Goal: Task Accomplishment & Management: Use online tool/utility

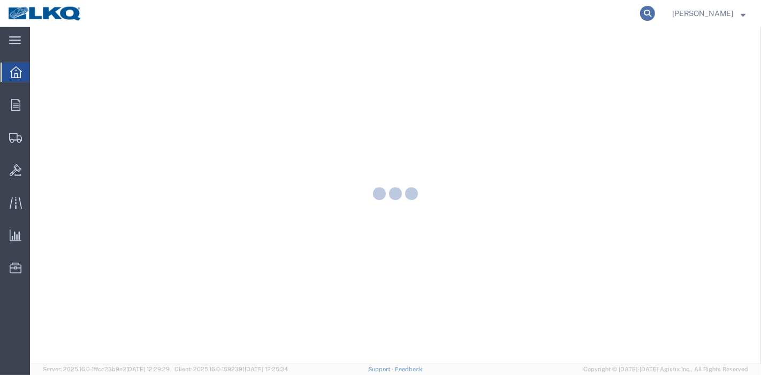
click at [651, 13] on icon at bounding box center [647, 13] width 15 height 15
click at [607, 16] on input "search" at bounding box center [476, 14] width 325 height 26
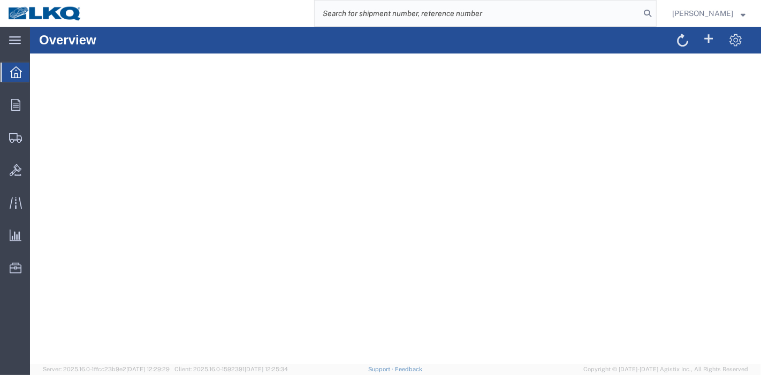
paste input "636575241"
type input "636575241"
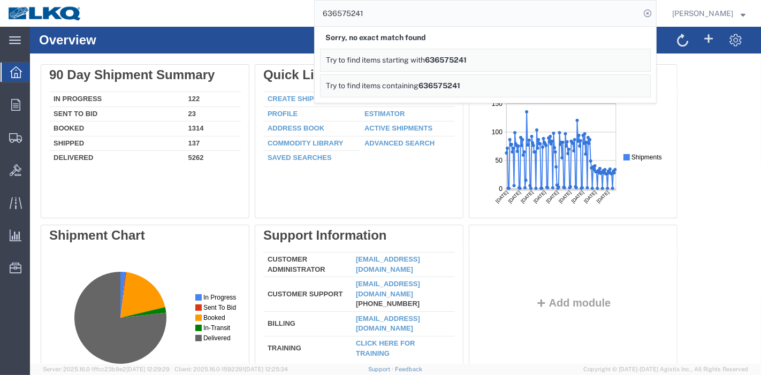
drag, startPoint x: 409, startPoint y: 19, endPoint x: 186, endPoint y: 17, distance: 223.6
click at [186, 17] on div "636575241 Sorry, no exact match found Try to find items starting with 636575241…" at bounding box center [373, 13] width 566 height 27
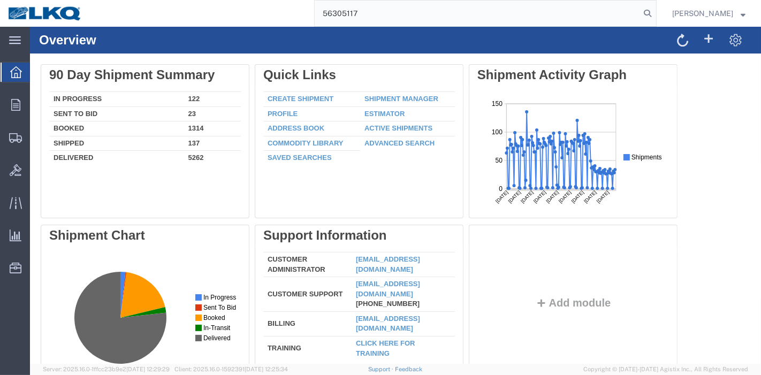
type input "56305117"
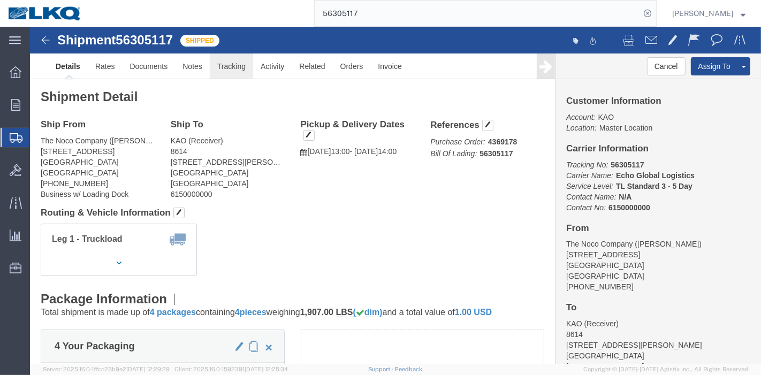
click link "Tracking"
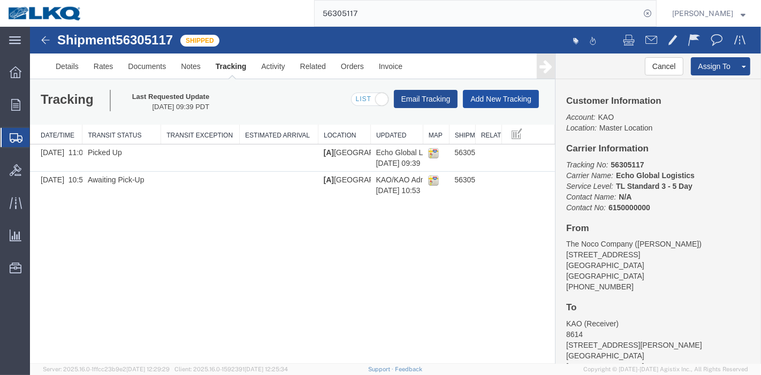
click at [486, 92] on button "Add New Tracking" at bounding box center [500, 99] width 76 height 18
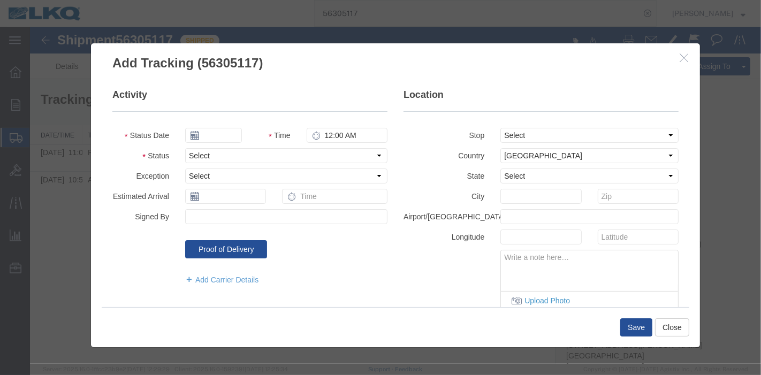
type input "[DATE]"
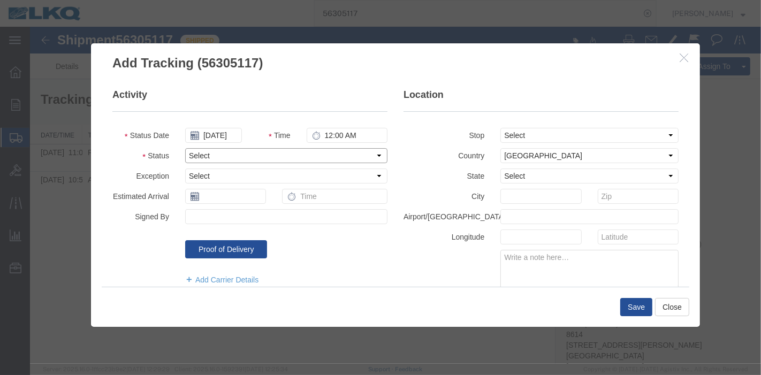
click at [245, 155] on select "Select Arrival Notice Available Arrival Notice Imported Arrive at Delivery Loca…" at bounding box center [286, 155] width 202 height 15
select select "DELIVRED"
click at [185, 148] on select "Select Arrival Notice Available Arrival Notice Imported Arrive at Delivery Loca…" at bounding box center [286, 155] width 202 height 15
click at [638, 318] on div "Save Close" at bounding box center [394, 307] width 587 height 40
click at [638, 306] on button "Save" at bounding box center [635, 307] width 32 height 18
